Goal: Task Accomplishment & Management: Use online tool/utility

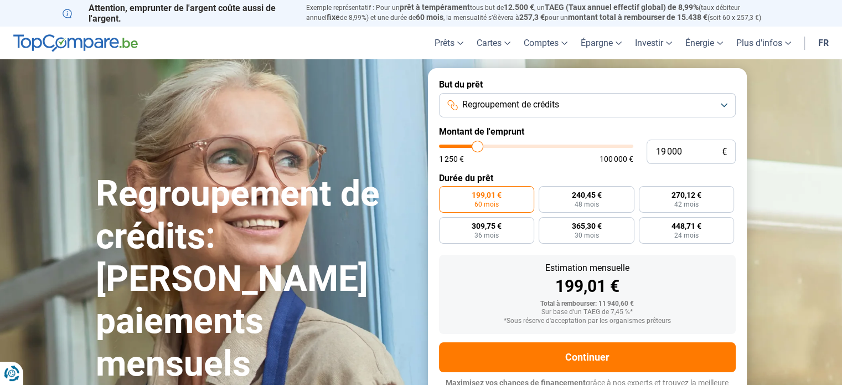
type input "19 250"
type input "19250"
type input "19 500"
type input "19500"
type input "19 750"
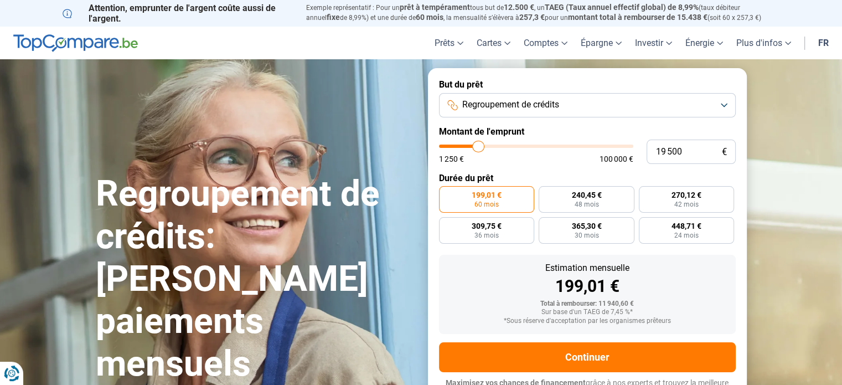
type input "19750"
type input "20 000"
type input "20000"
click at [480, 148] on input "range" at bounding box center [536, 146] width 194 height 3
radio input "false"
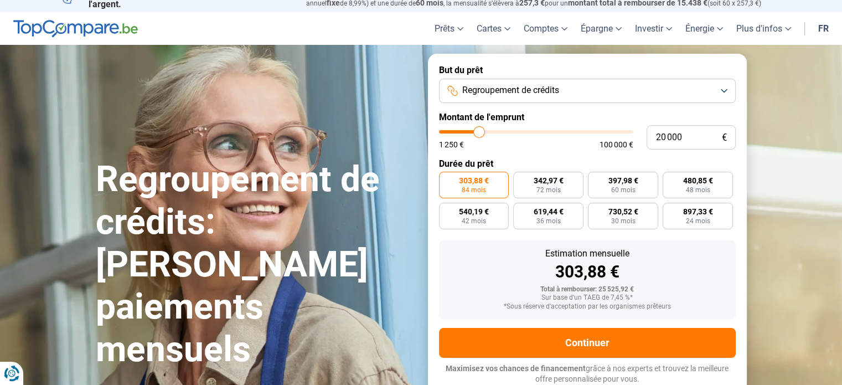
scroll to position [15, 0]
type input "20 250"
type input "20250"
type input "20 750"
type input "20750"
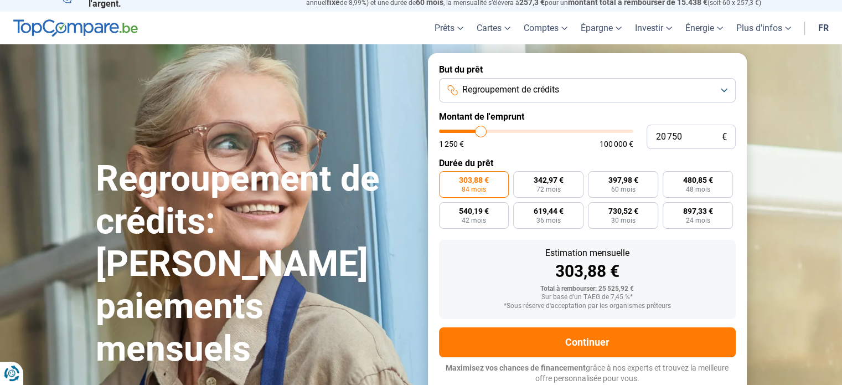
type input "21 500"
type input "21500"
type input "21 750"
type input "21750"
type input "23 000"
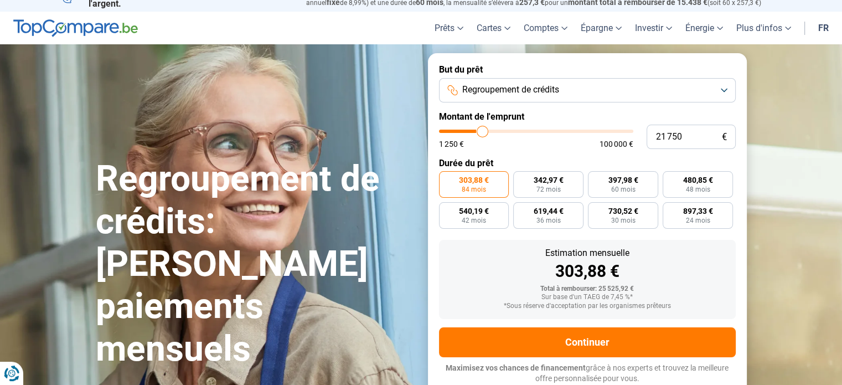
type input "23000"
type input "24 250"
type input "24250"
type input "25 500"
type input "25500"
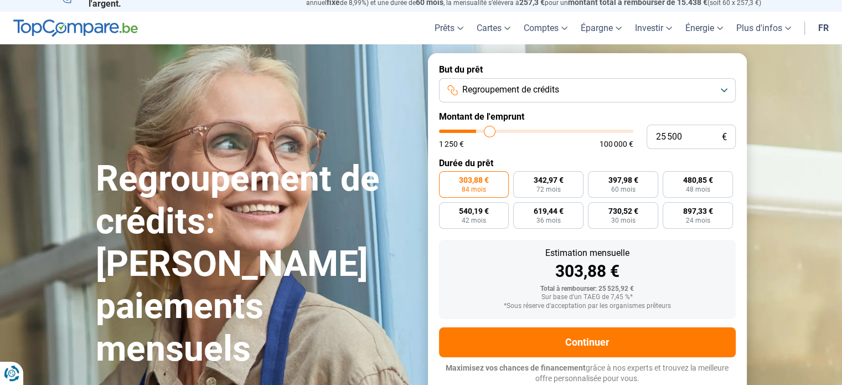
type input "26 500"
type input "26500"
type input "28 750"
type input "28750"
type input "31 000"
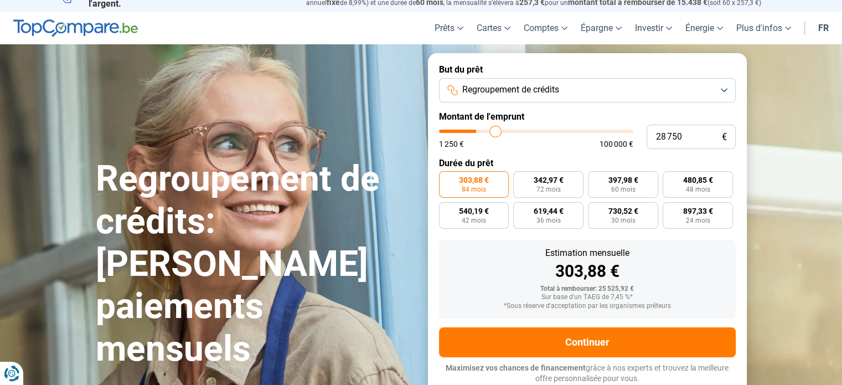
type input "31000"
type input "33 250"
type input "33250"
type input "34 250"
type input "34250"
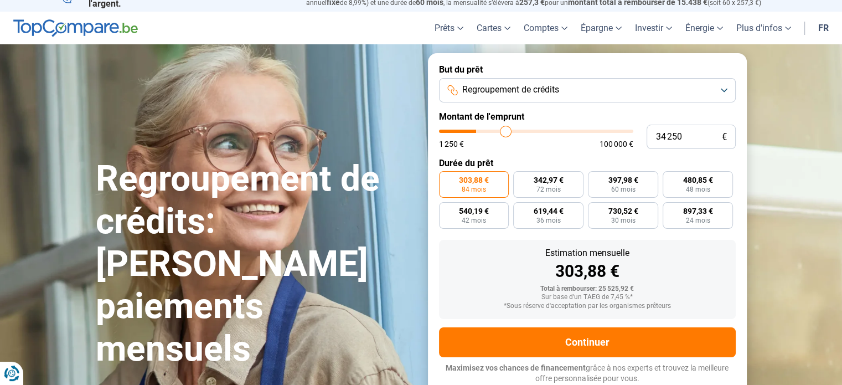
type input "36 750"
type input "36750"
type input "39 500"
type input "39500"
type input "41 250"
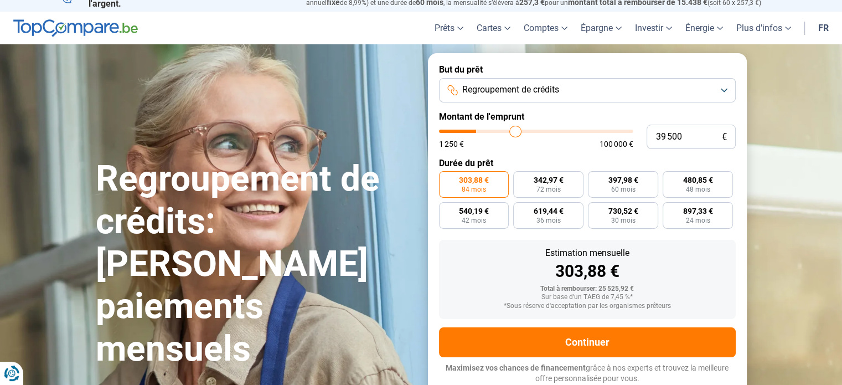
type input "41250"
type input "44 250"
type input "44250"
type input "48 000"
type input "48000"
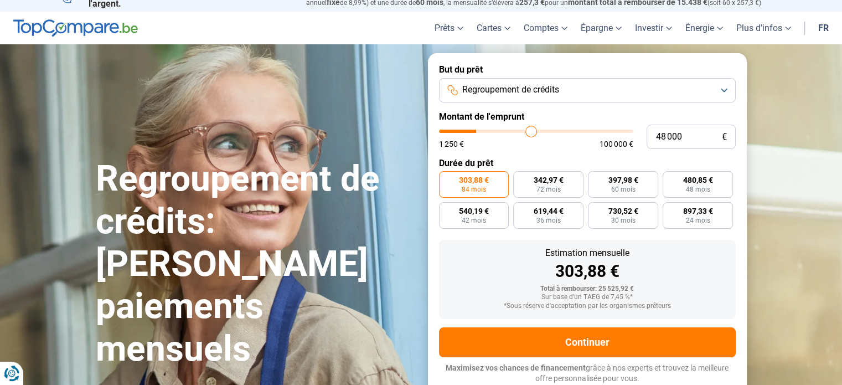
type input "51 250"
type input "51250"
type input "53 250"
type input "53250"
type input "56 750"
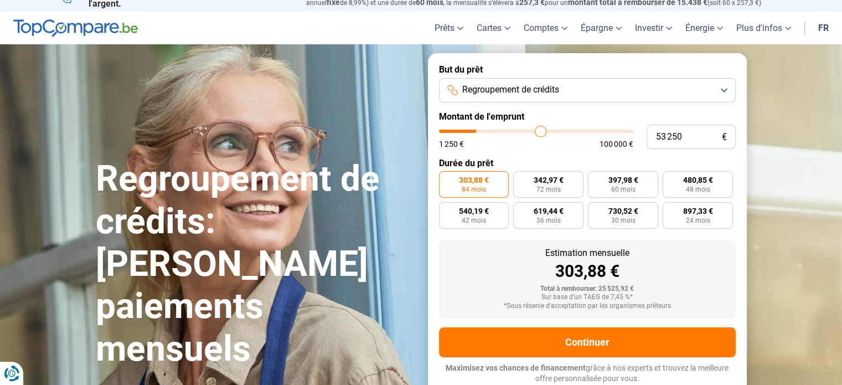
type input "56750"
type input "59 500"
type input "59500"
type input "62 000"
type input "62000"
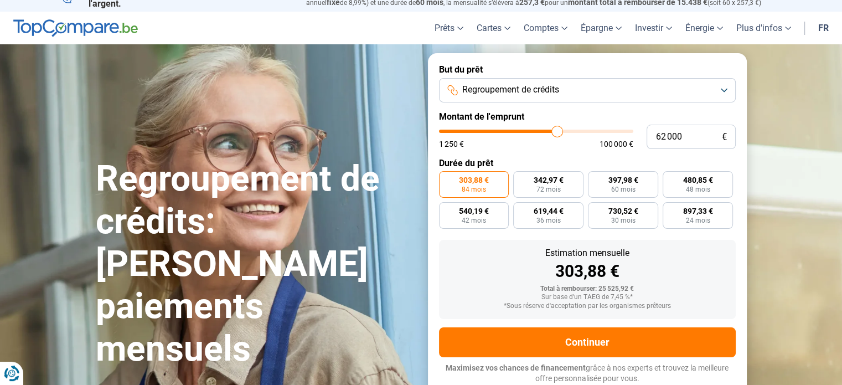
type input "63 250"
type input "63250"
type input "65 250"
type input "65250"
type input "67 500"
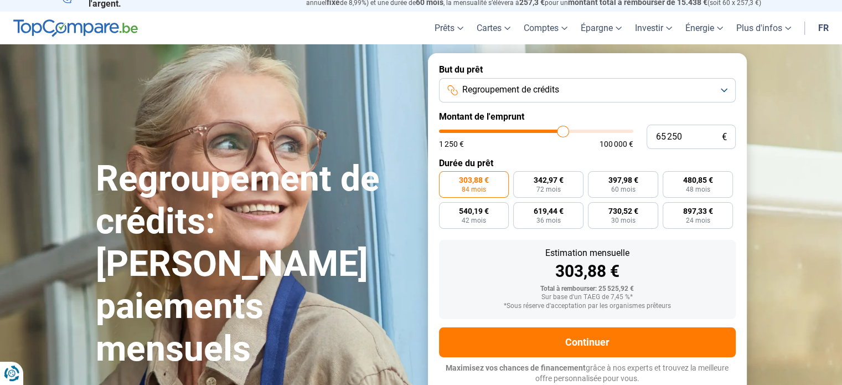
type input "67500"
type input "69 000"
type input "69000"
type input "69 750"
type input "69750"
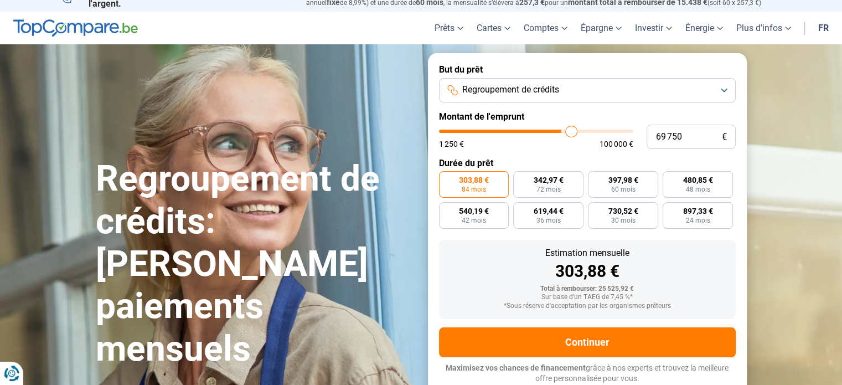
type input "71 000"
type input "71000"
type input "72 750"
type input "72750"
type input "74 000"
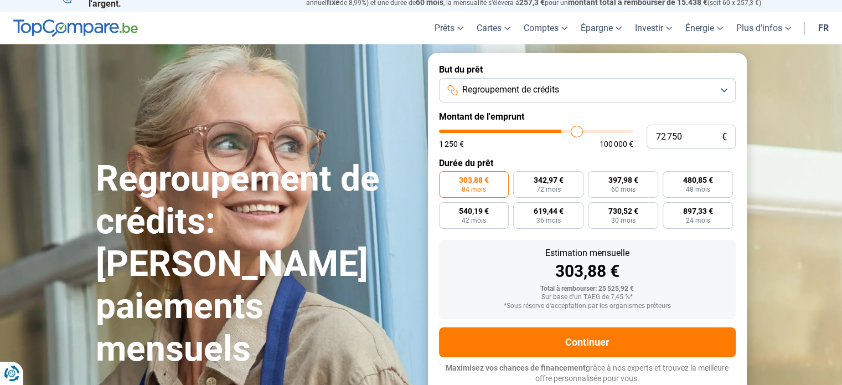
type input "74000"
type input "74 750"
type input "74750"
type input "75 750"
type input "75750"
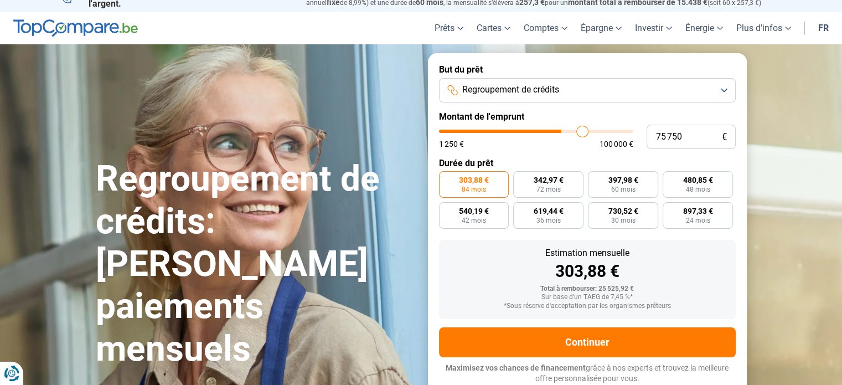
type input "76 750"
type input "76750"
type input "78 250"
type input "78250"
type input "78 750"
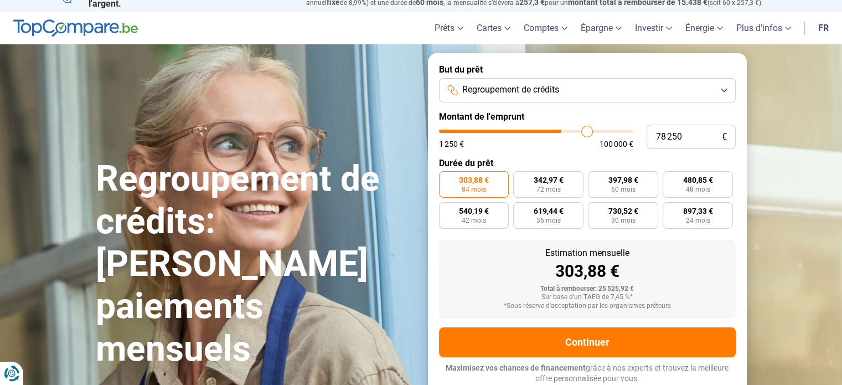
type input "78750"
type input "80 500"
type input "80500"
type input "82 000"
type input "82000"
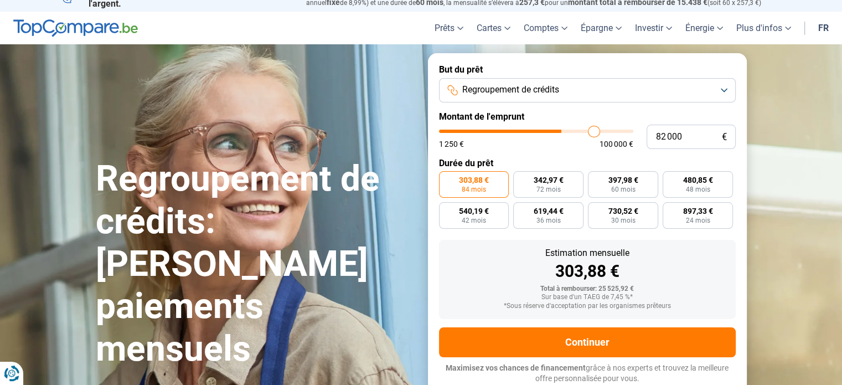
type input "82 500"
type input "82500"
type input "84 000"
type input "84000"
type input "85 500"
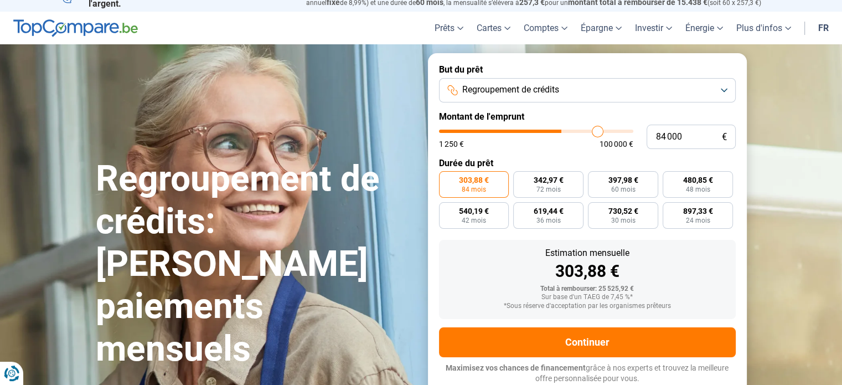
type input "85500"
type input "86 500"
type input "86500"
type input "87 250"
type input "87250"
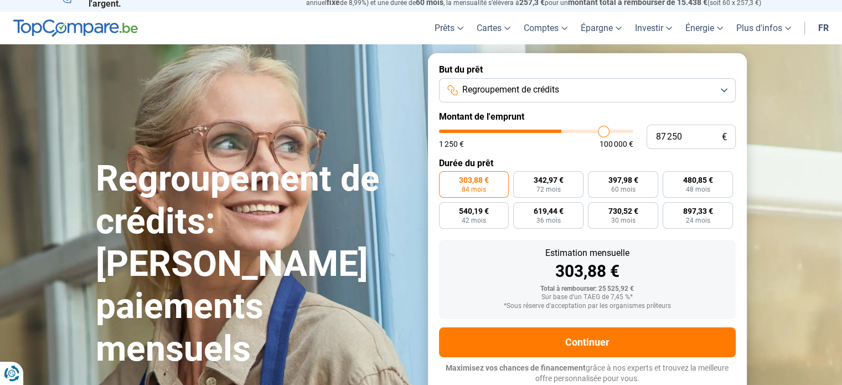
type input "88 250"
type input "88250"
type input "89 000"
type input "89000"
type input "90 250"
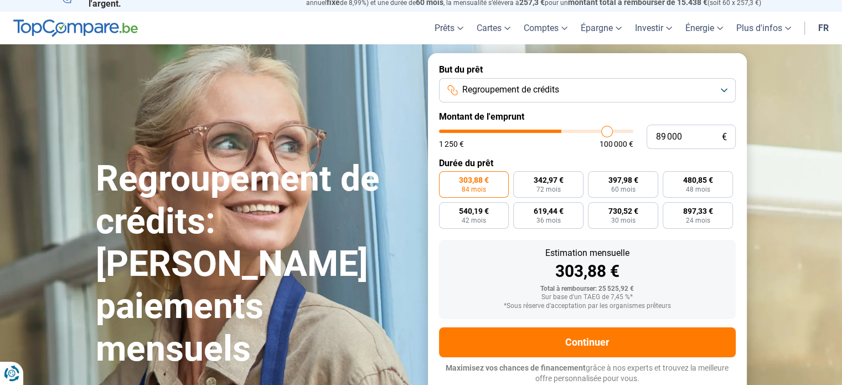
type input "90250"
type input "91 250"
type input "91250"
type input "92 250"
type input "92250"
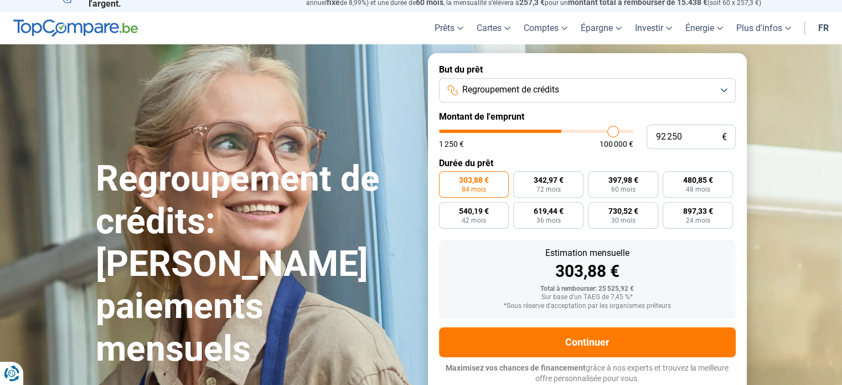
type input "93 500"
type input "93500"
type input "94 000"
type input "94000"
type input "95 250"
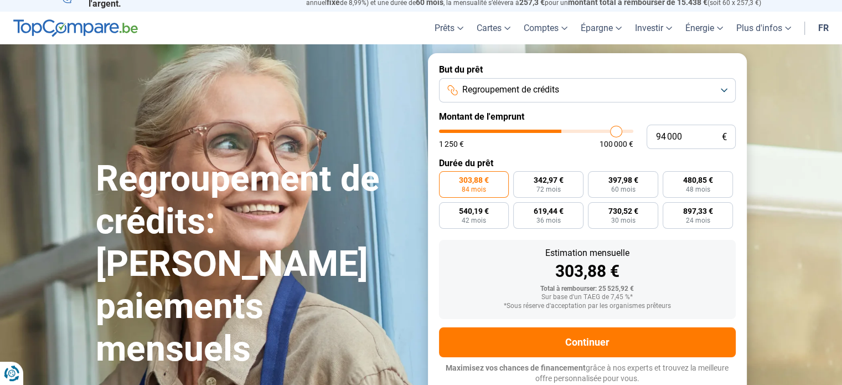
type input "95250"
type input "96 500"
type input "96500"
type input "97 750"
type input "97750"
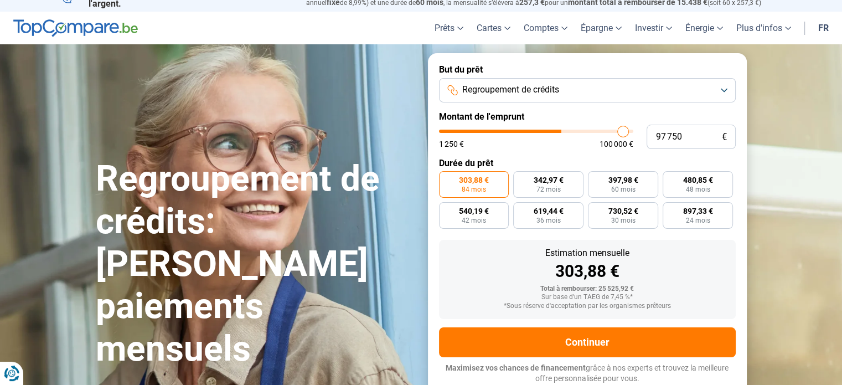
type input "98 250"
type input "98250"
type input "99 000"
type input "99000"
type input "99 500"
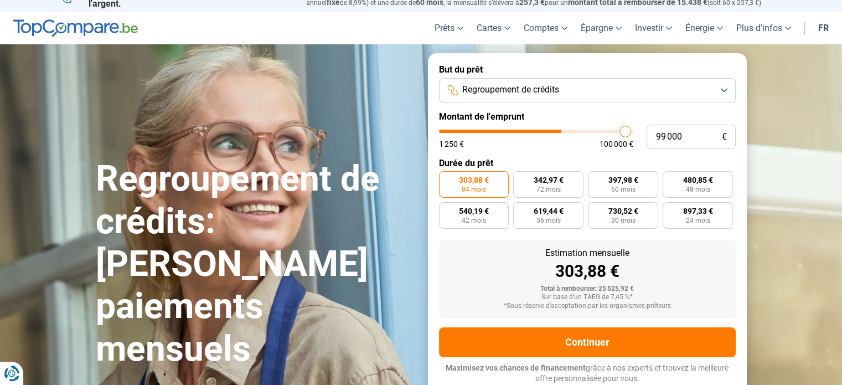
type input "99500"
type input "99 750"
type input "99750"
type input "100 000"
drag, startPoint x: 479, startPoint y: 132, endPoint x: 631, endPoint y: 131, distance: 152.3
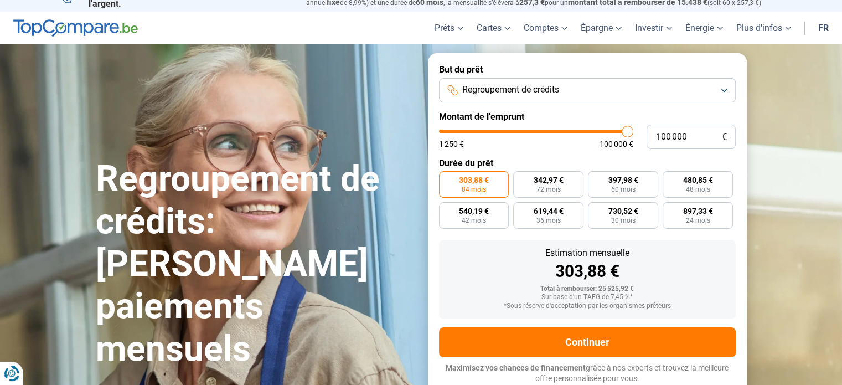
type input "100000"
click at [631, 131] on input "range" at bounding box center [536, 131] width 194 height 3
radio input "false"
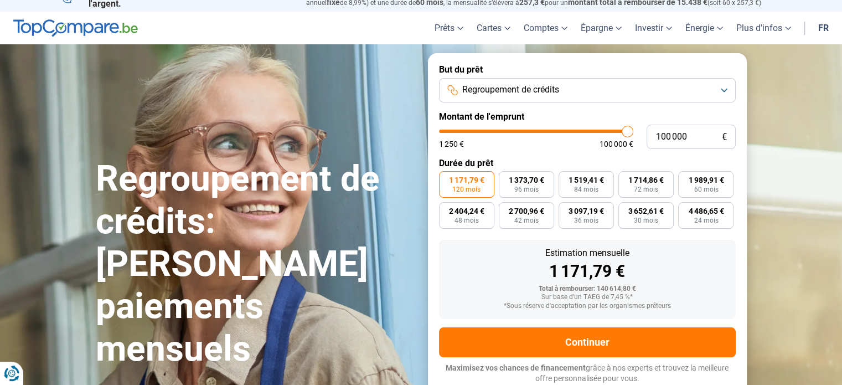
type input "47 750"
type input "47750"
click at [531, 133] on input "range" at bounding box center [536, 131] width 194 height 3
type input "39 250"
type input "39250"
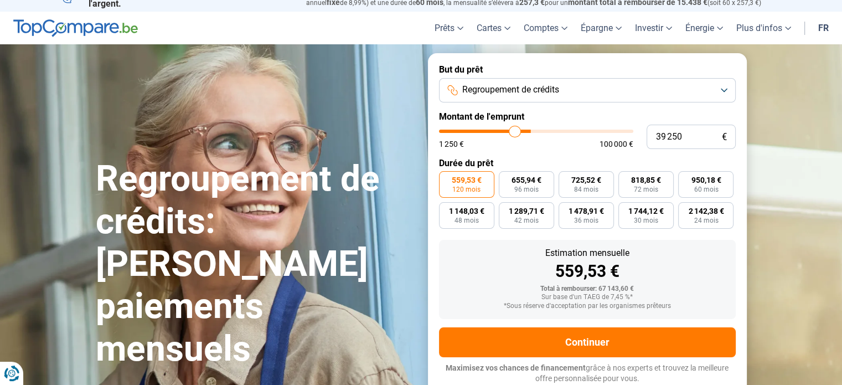
click at [515, 132] on input "range" at bounding box center [536, 131] width 194 height 3
type input "38 750"
type input "38750"
type input "38 500"
type input "38500"
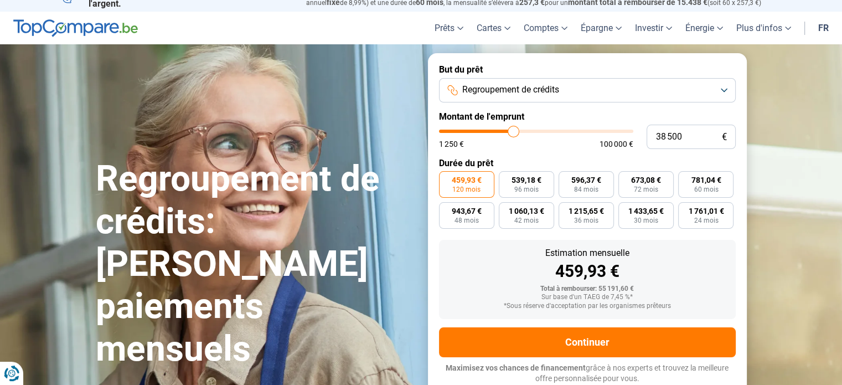
type input "38 250"
type input "38250"
type input "38 000"
type input "38000"
type input "37 750"
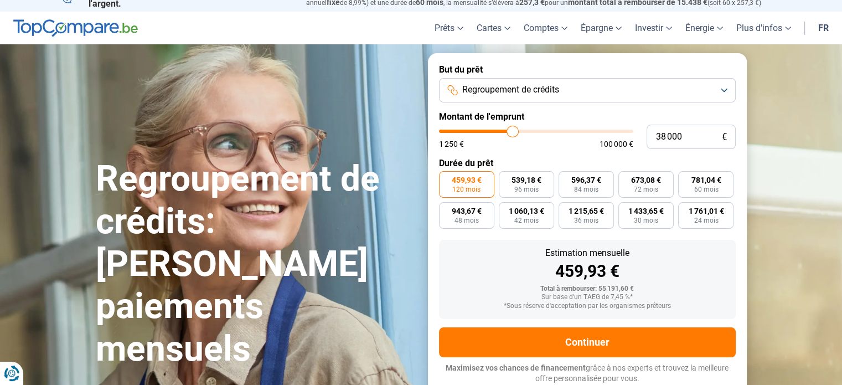
type input "37750"
type input "37 500"
type input "37500"
type input "37 250"
type input "37250"
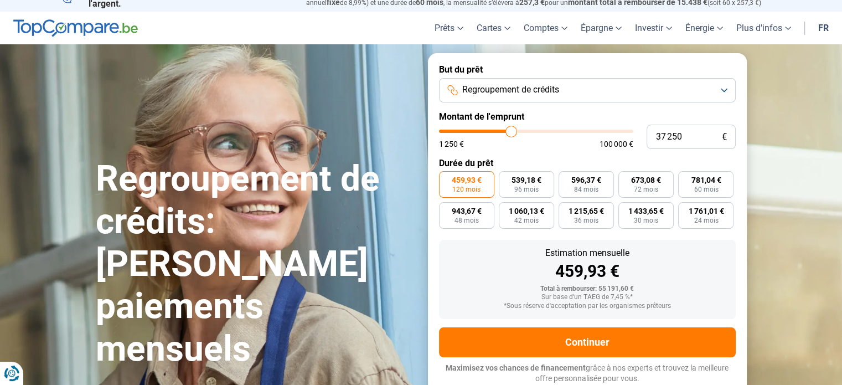
type input "37 000"
type input "37000"
type input "36 750"
type input "36750"
type input "36 500"
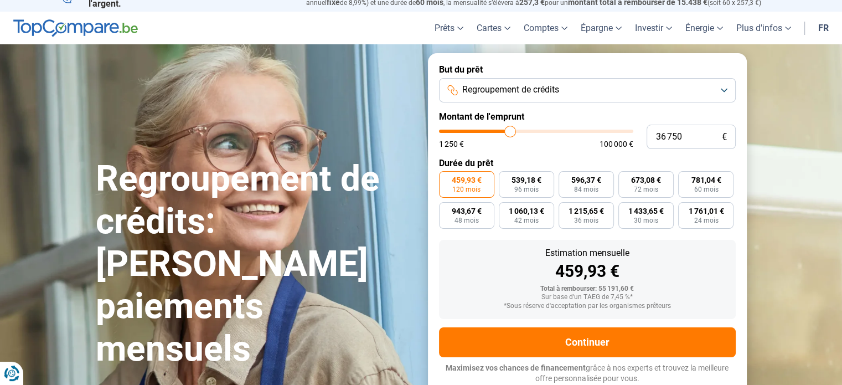
type input "36500"
type input "36 250"
type input "36250"
type input "36 000"
type input "36000"
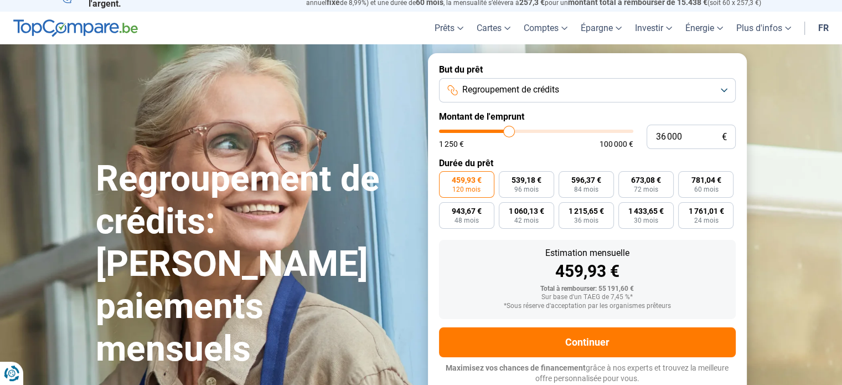
type input "35 750"
type input "35750"
type input "35 500"
type input "35500"
type input "35 250"
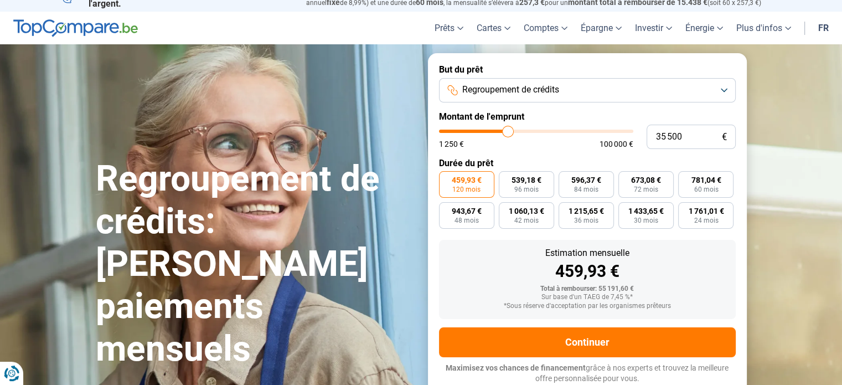
type input "35250"
type input "35 000"
drag, startPoint x: 515, startPoint y: 132, endPoint x: 507, endPoint y: 132, distance: 7.2
type input "35000"
click at [507, 132] on input "range" at bounding box center [536, 131] width 194 height 3
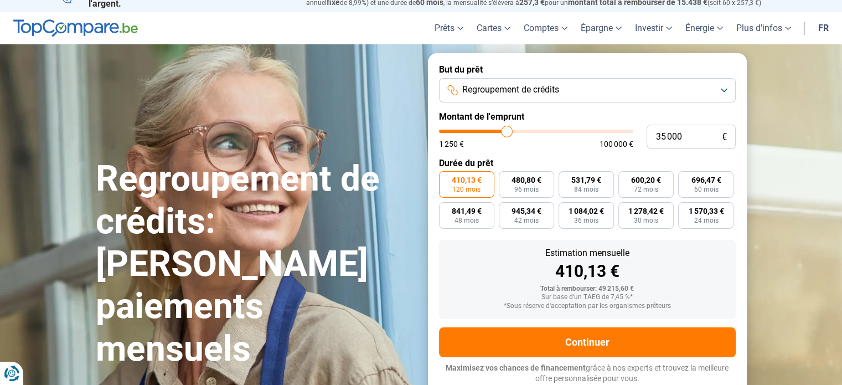
type input "34 750"
type input "34750"
type input "34 500"
type input "34500"
type input "34 250"
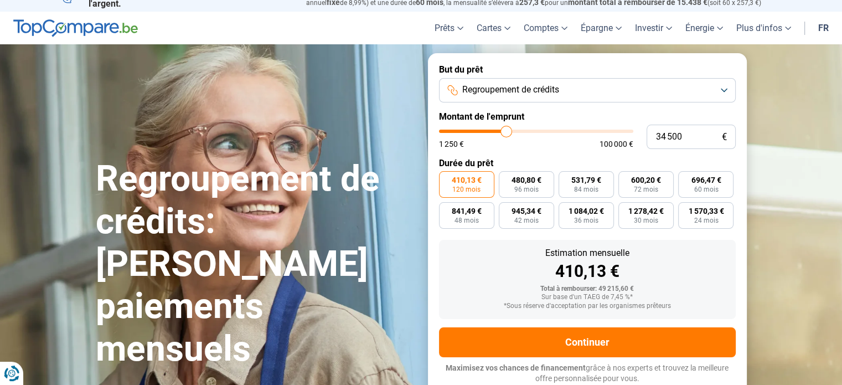
type input "34250"
type input "33 750"
type input "33750"
type input "33 250"
type input "33250"
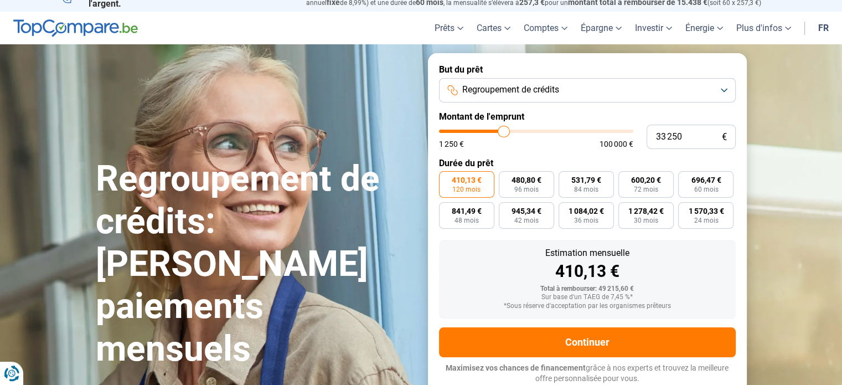
type input "33 000"
type input "33000"
type input "32 500"
type input "32500"
type input "32 000"
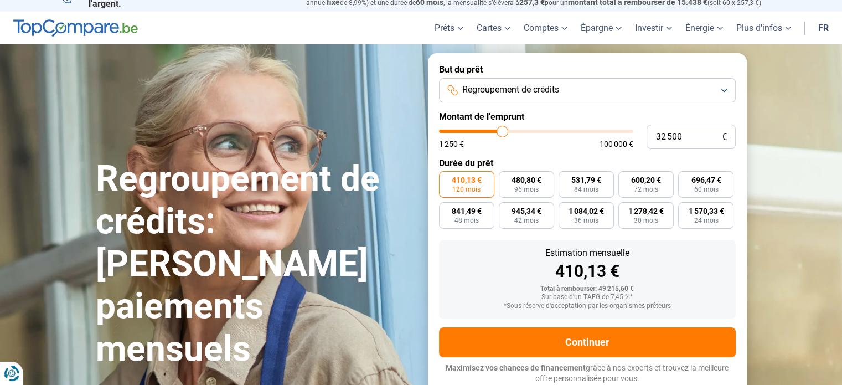
type input "32000"
type input "31 750"
type input "31750"
type input "31 500"
type input "31500"
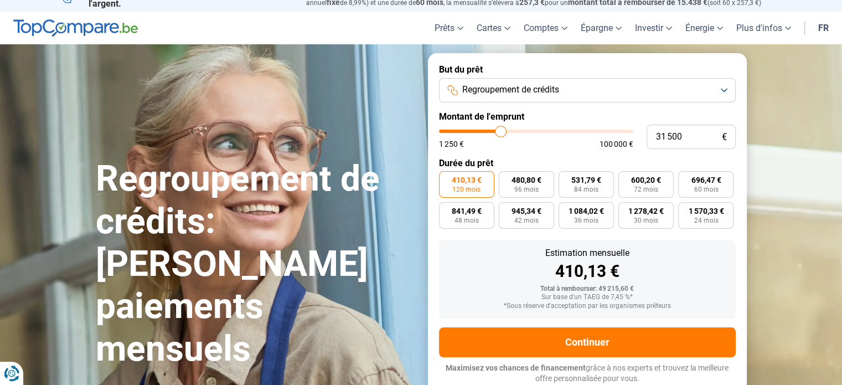
type input "31 250"
type input "31250"
type input "31 000"
type input "31000"
type input "30 750"
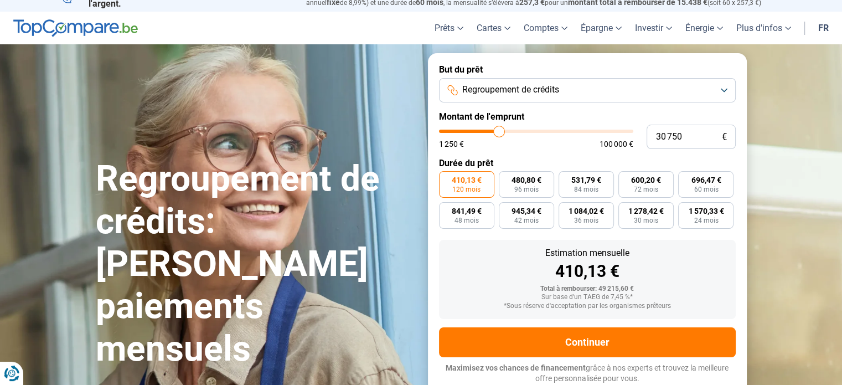
drag, startPoint x: 507, startPoint y: 132, endPoint x: 499, endPoint y: 132, distance: 8.3
type input "30750"
click at [499, 132] on input "range" at bounding box center [536, 131] width 194 height 3
click at [543, 90] on span "Regroupement de crédits" at bounding box center [510, 90] width 97 height 12
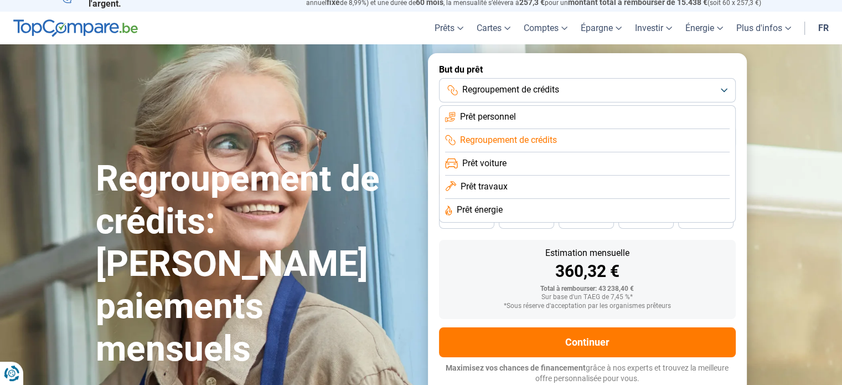
click at [499, 161] on span "Prêt voiture" at bounding box center [484, 163] width 44 height 12
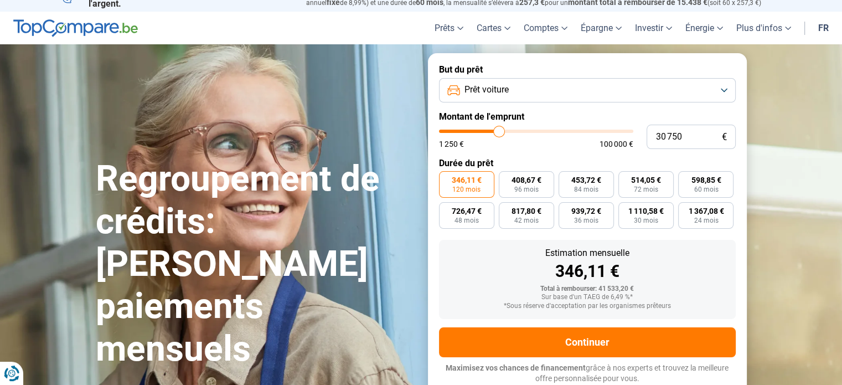
type input "31 000"
type input "31000"
type input "30 500"
type input "30500"
type input "30 000"
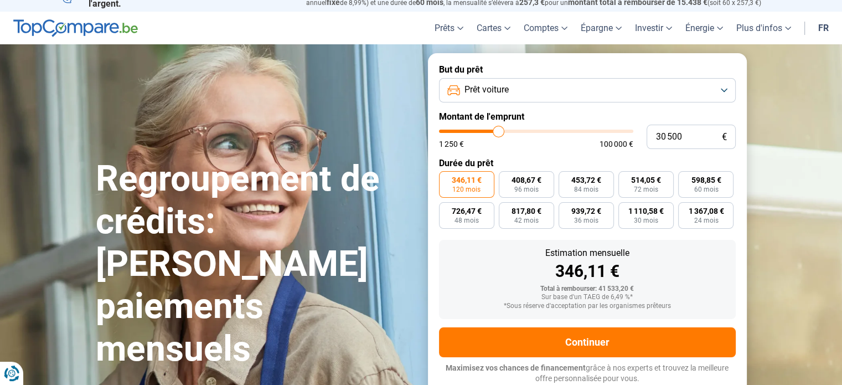
type input "30000"
type input "29 750"
type input "29750"
type input "29 250"
type input "29250"
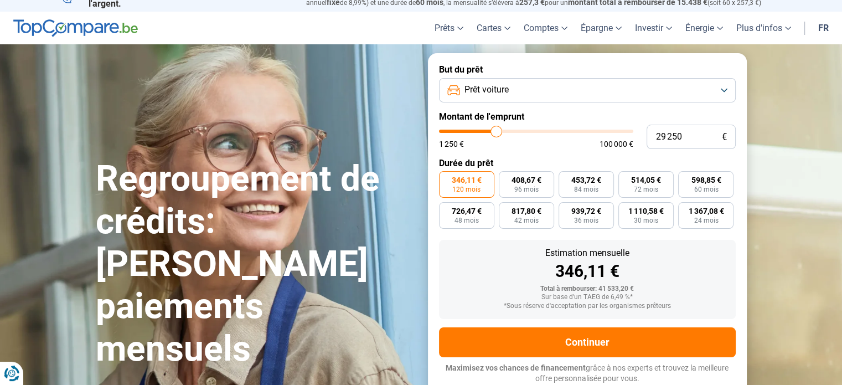
type input "28 750"
type input "28750"
type input "28 250"
type input "28250"
drag, startPoint x: 500, startPoint y: 128, endPoint x: 482, endPoint y: 132, distance: 18.3
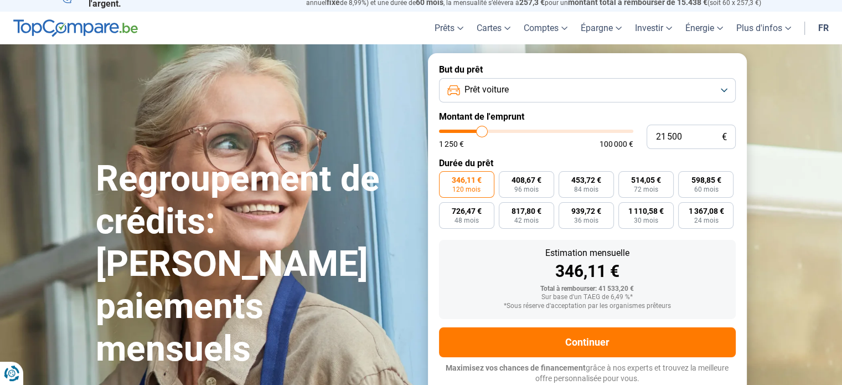
click at [482, 132] on input "range" at bounding box center [536, 131] width 194 height 3
drag, startPoint x: 482, startPoint y: 132, endPoint x: 462, endPoint y: 132, distance: 19.9
click at [462, 132] on input "range" at bounding box center [536, 131] width 194 height 3
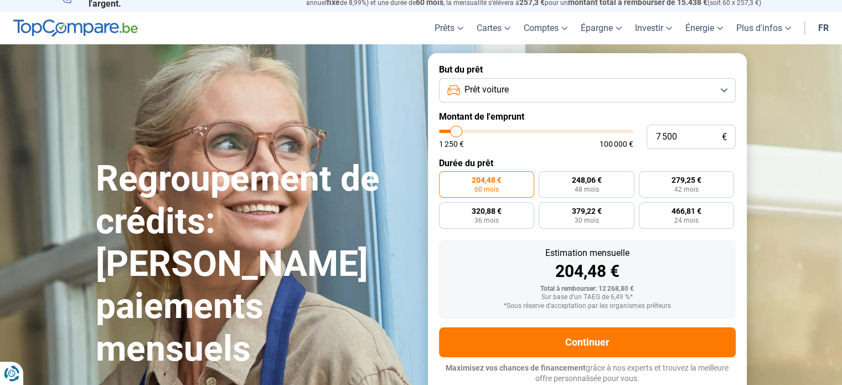
click at [456, 132] on input "range" at bounding box center [536, 131] width 194 height 3
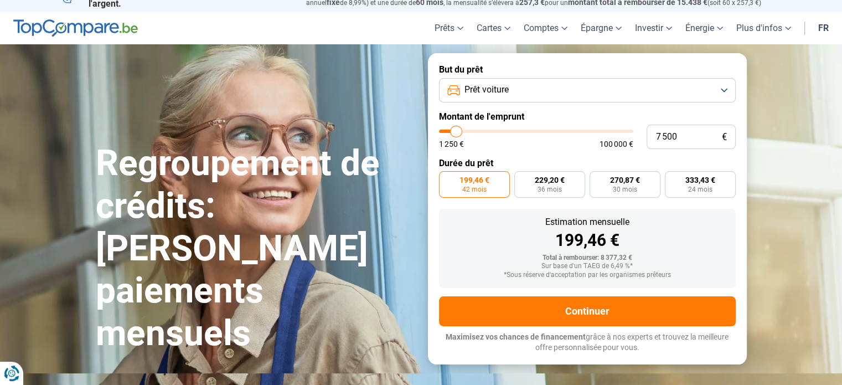
scroll to position [0, 0]
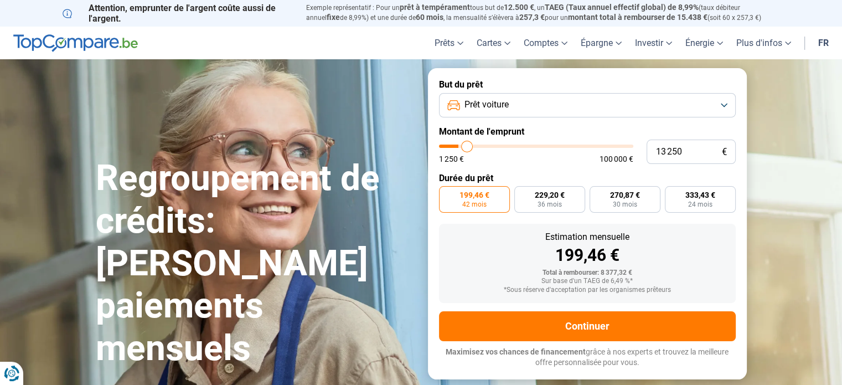
drag, startPoint x: 459, startPoint y: 149, endPoint x: 467, endPoint y: 150, distance: 8.3
click at [467, 148] on input "range" at bounding box center [536, 146] width 194 height 3
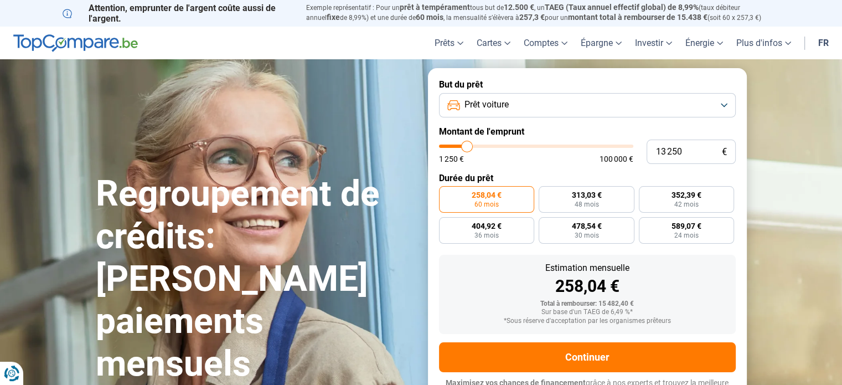
click at [485, 106] on span "Prêt voiture" at bounding box center [487, 105] width 44 height 12
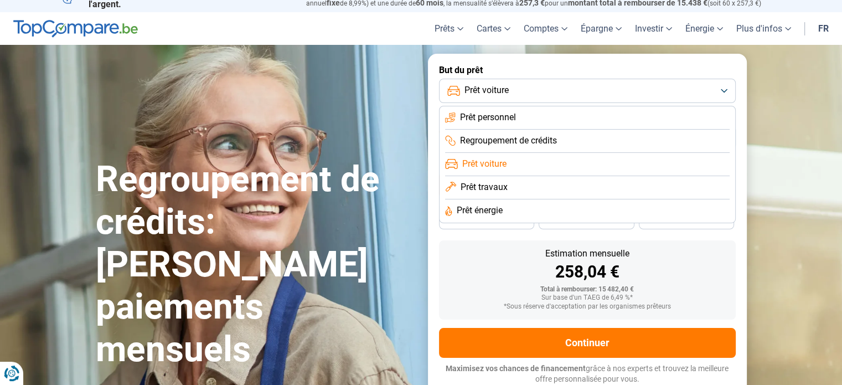
scroll to position [15, 0]
click at [495, 117] on span "Prêt personnel" at bounding box center [488, 117] width 56 height 12
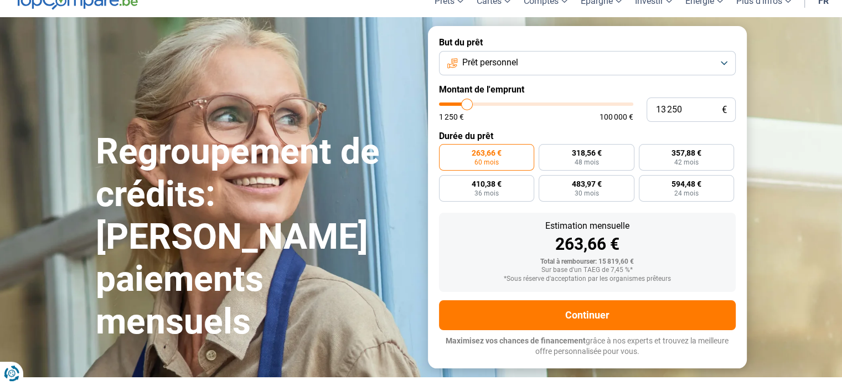
scroll to position [0, 0]
